Goal: Transaction & Acquisition: Obtain resource

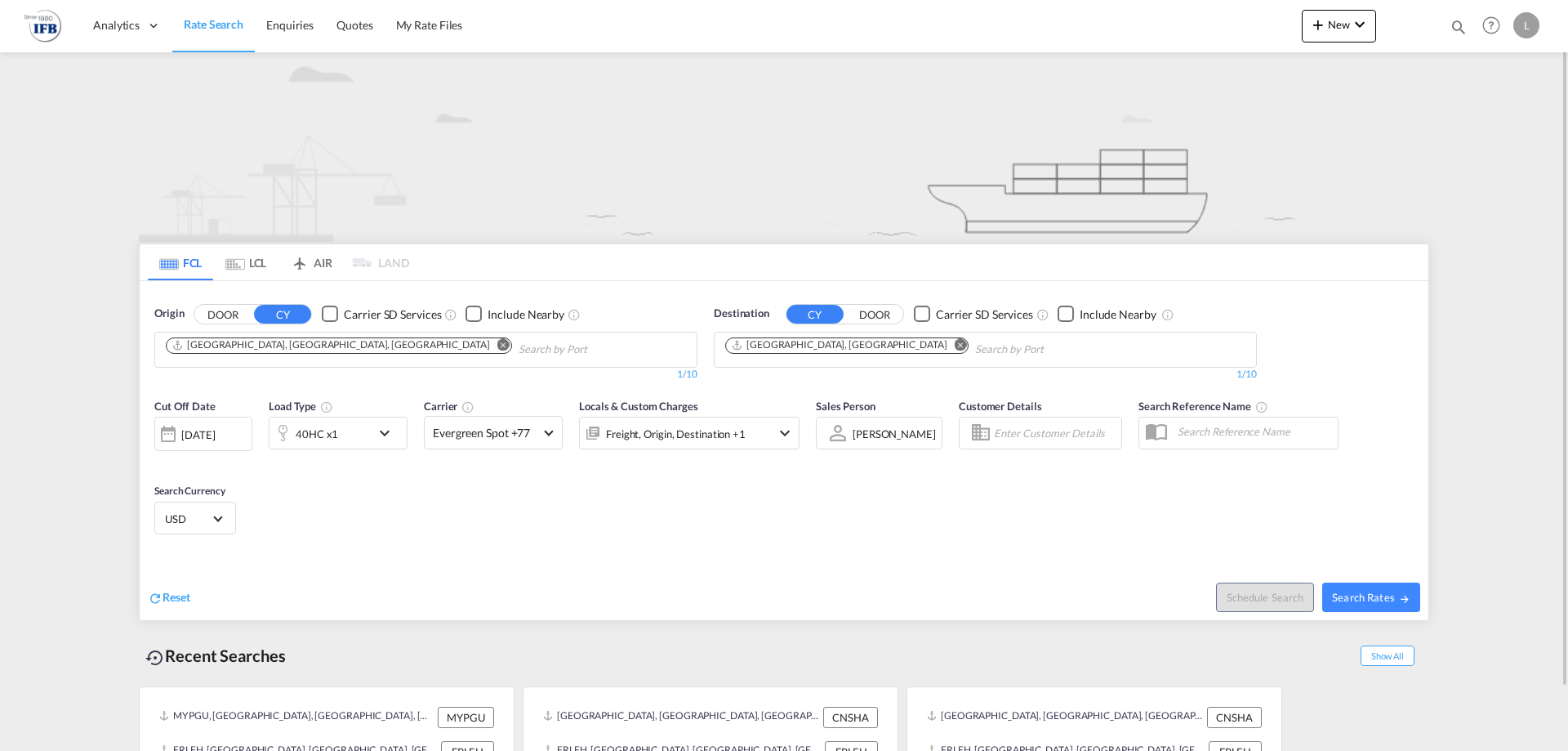
click at [497, 345] on md-icon "Remove" at bounding box center [503, 345] width 12 height 12
click at [320, 345] on input "Chips input." at bounding box center [244, 350] width 155 height 26
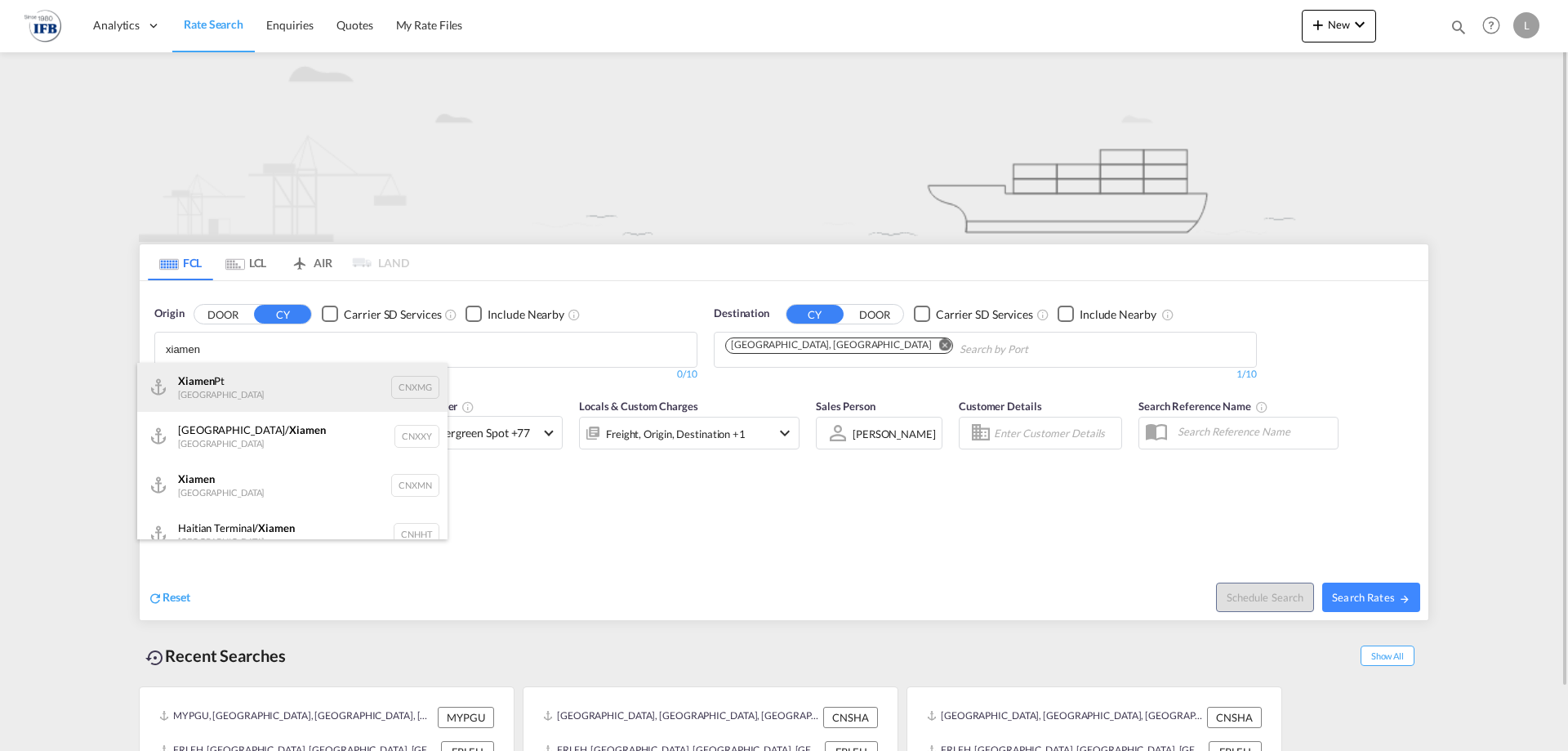
type input "xiamen"
click at [217, 395] on div "Xiamen Pt China CNXMG" at bounding box center [292, 387] width 310 height 49
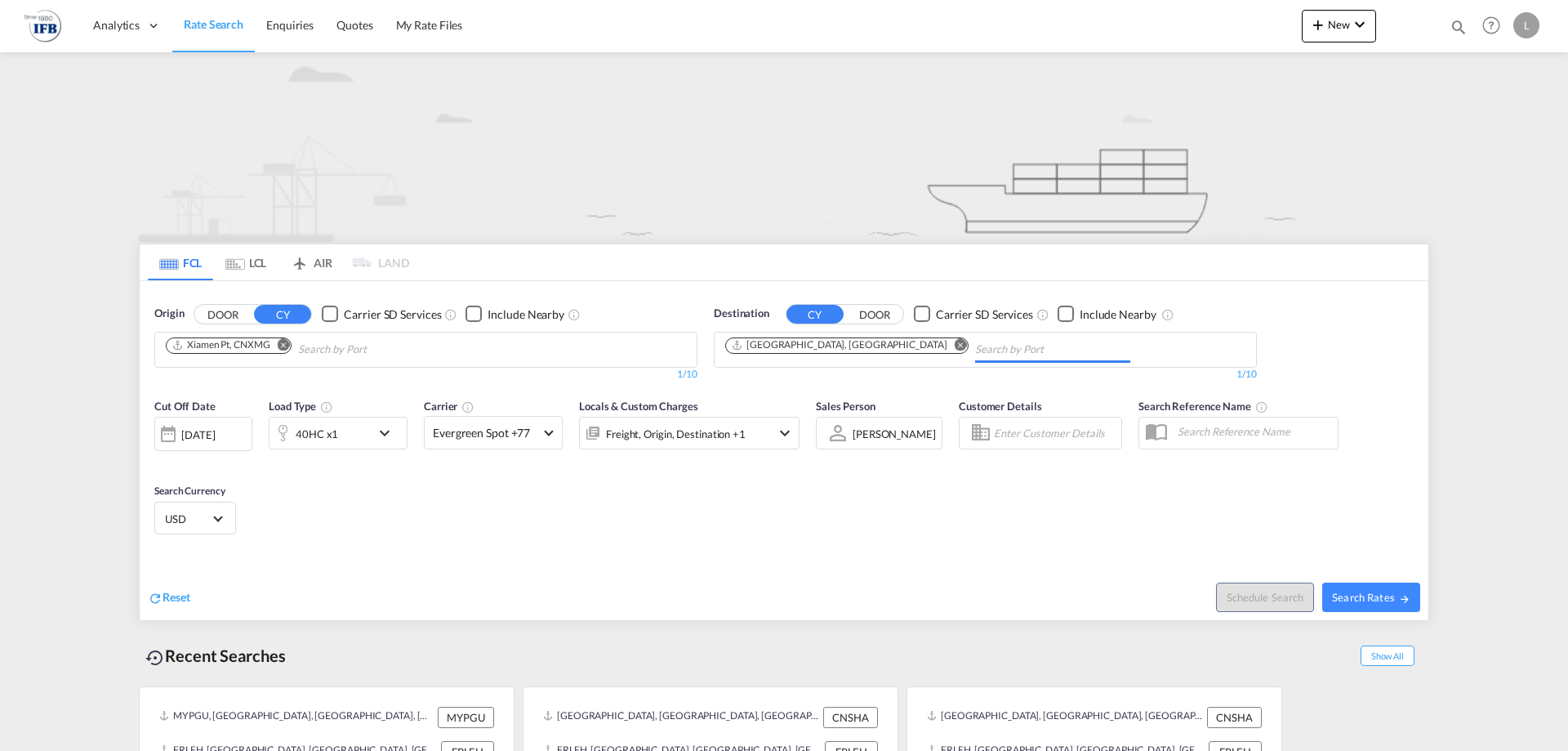
click at [975, 348] on input "Chips input." at bounding box center [1053, 350] width 155 height 26
click at [955, 347] on md-icon "Remove" at bounding box center [960, 345] width 12 height 12
click at [827, 347] on input "Chips input." at bounding box center [803, 350] width 155 height 26
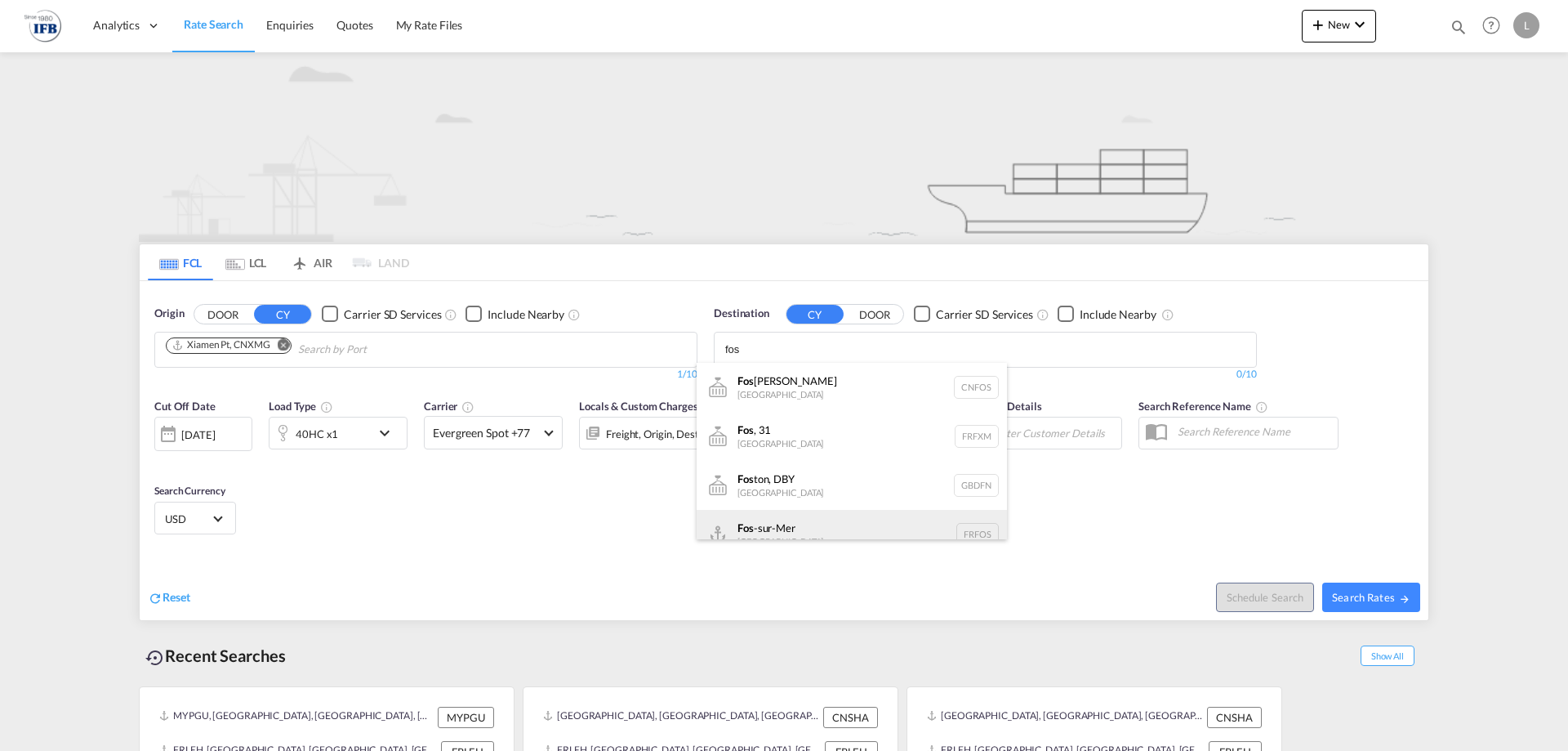
type input "fos"
click at [777, 528] on div "Fos -sur-Mer [GEOGRAPHIC_DATA] [GEOGRAPHIC_DATA]" at bounding box center [852, 534] width 310 height 49
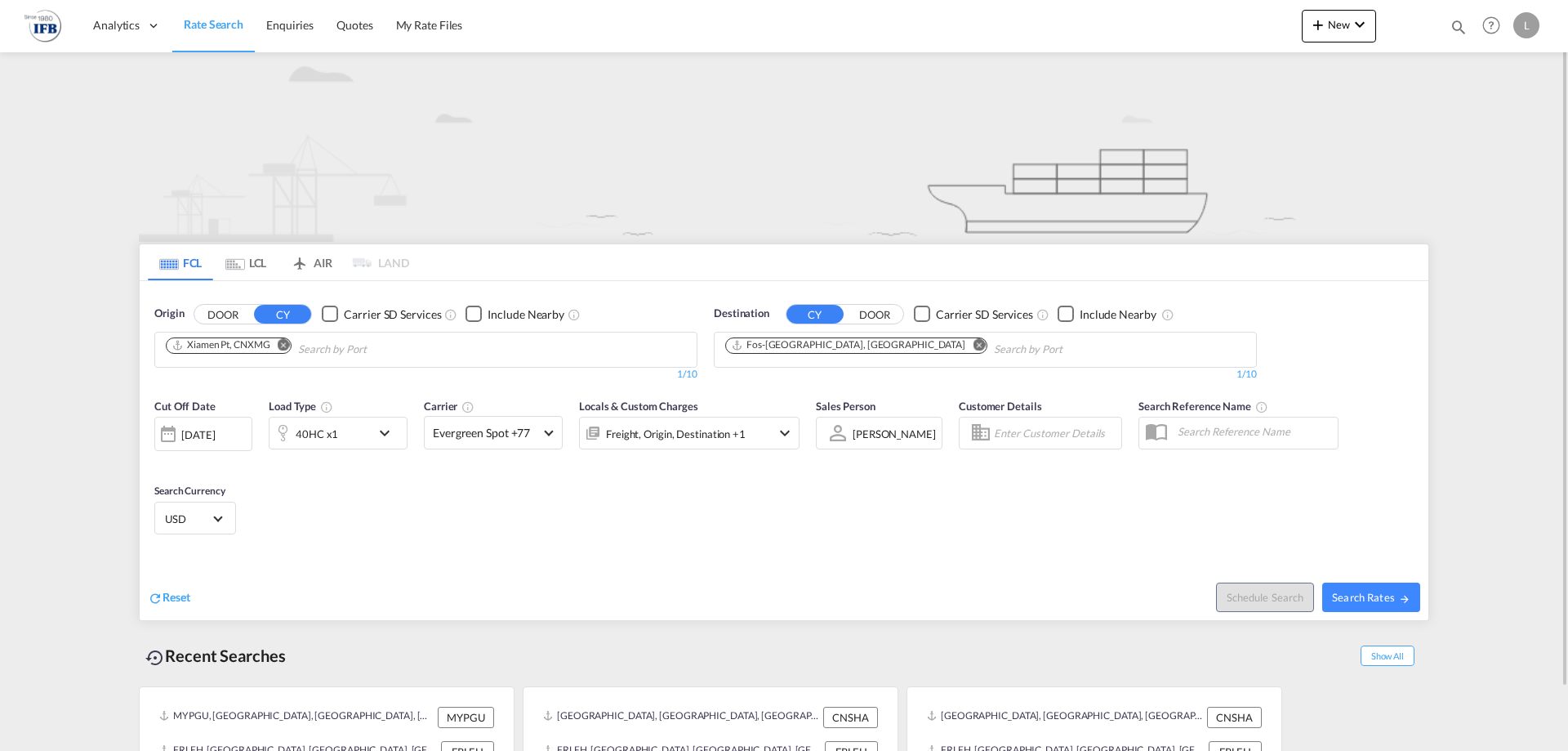
click at [346, 440] on div "40HC x1" at bounding box center [320, 433] width 102 height 33
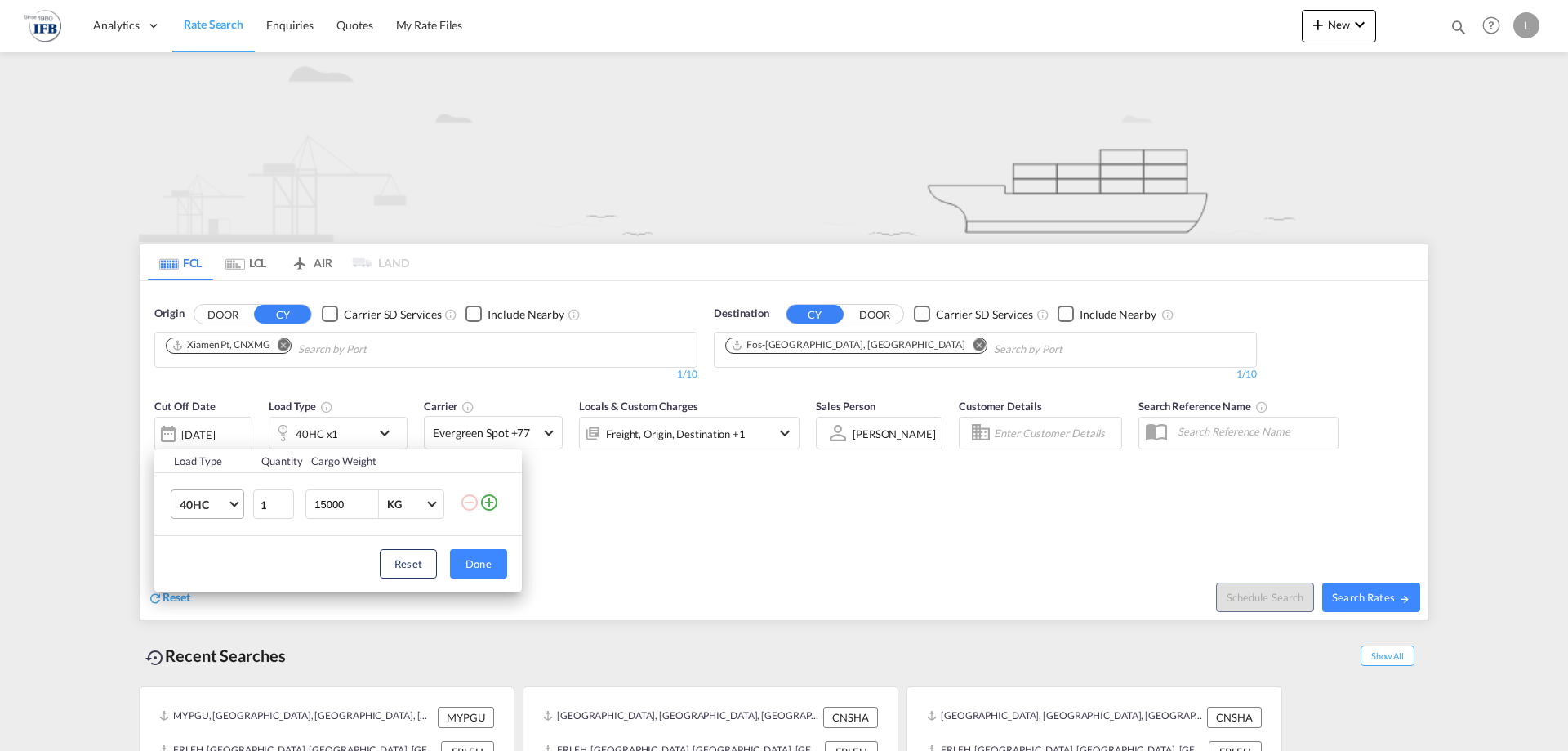
drag, startPoint x: 244, startPoint y: 497, endPoint x: 225, endPoint y: 506, distance: 21.0
click at [240, 500] on td "40HC 20GP 40GP 40HC 45HC 20RE 40RE 40HR 20OT 40OT 20FR 40FR 40NR 20NR 45S 20TK …" at bounding box center [203, 505] width 97 height 63
click at [225, 506] on span "40HC" at bounding box center [203, 506] width 47 height 17
click at [204, 418] on div "20GP" at bounding box center [194, 426] width 29 height 17
click at [505, 568] on button "Done" at bounding box center [478, 564] width 57 height 30
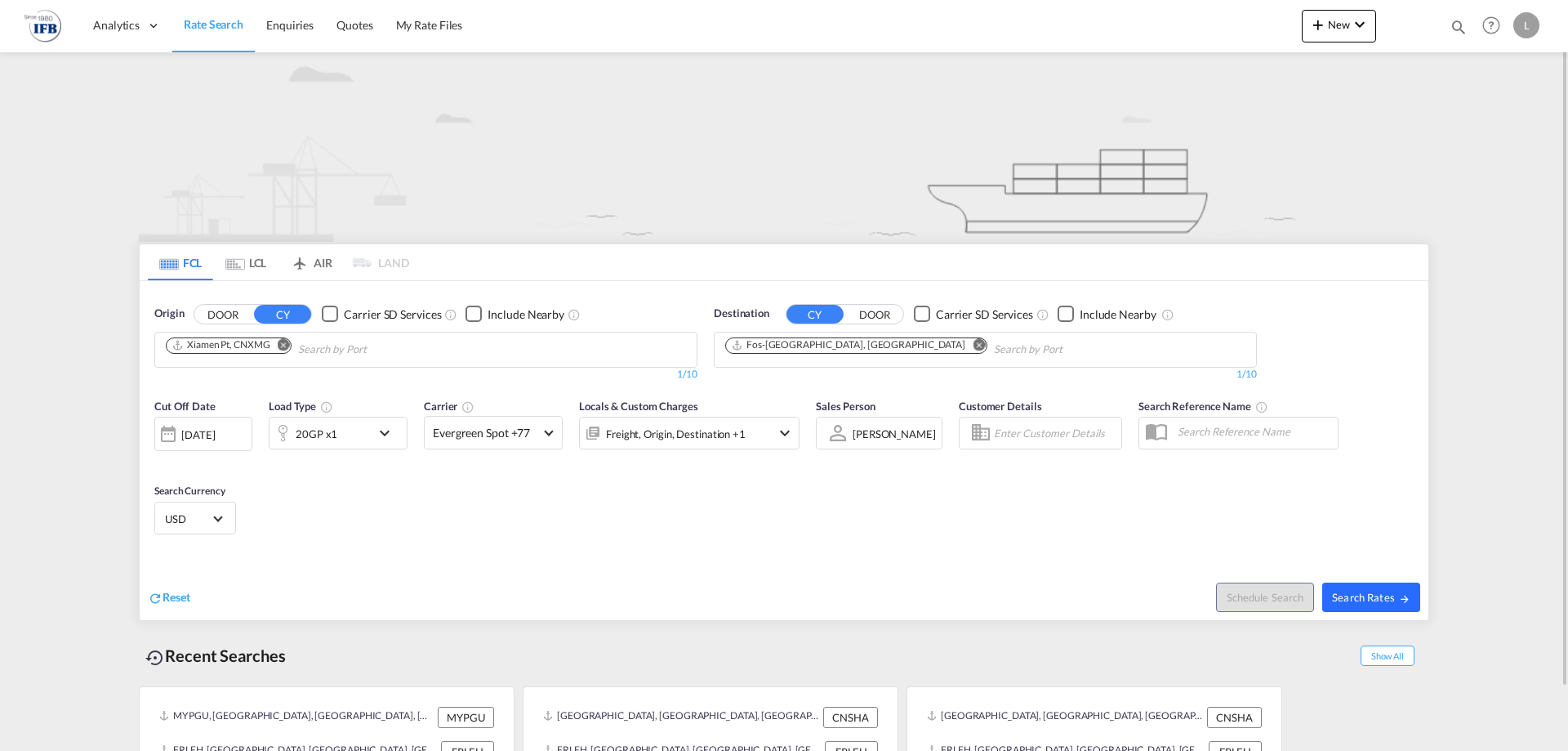
click at [1386, 583] on button "Search Rates" at bounding box center [1371, 597] width 98 height 30
type input "CNXMG to FRFOS / [DATE]"
